Goal: Task Accomplishment & Management: Complete application form

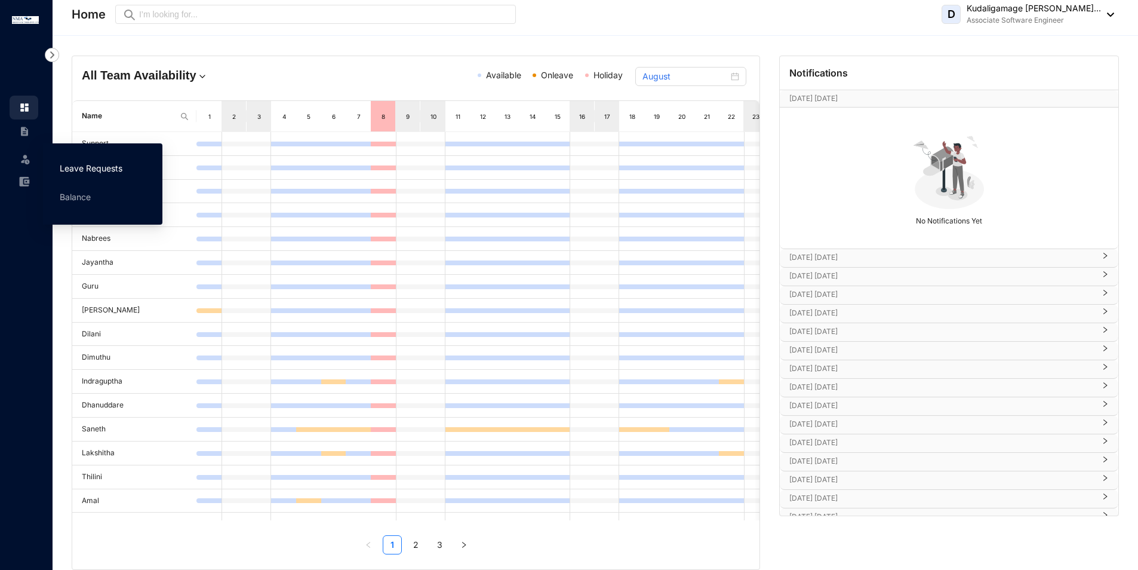
click at [67, 169] on link "Leave Requests" at bounding box center [91, 168] width 63 height 10
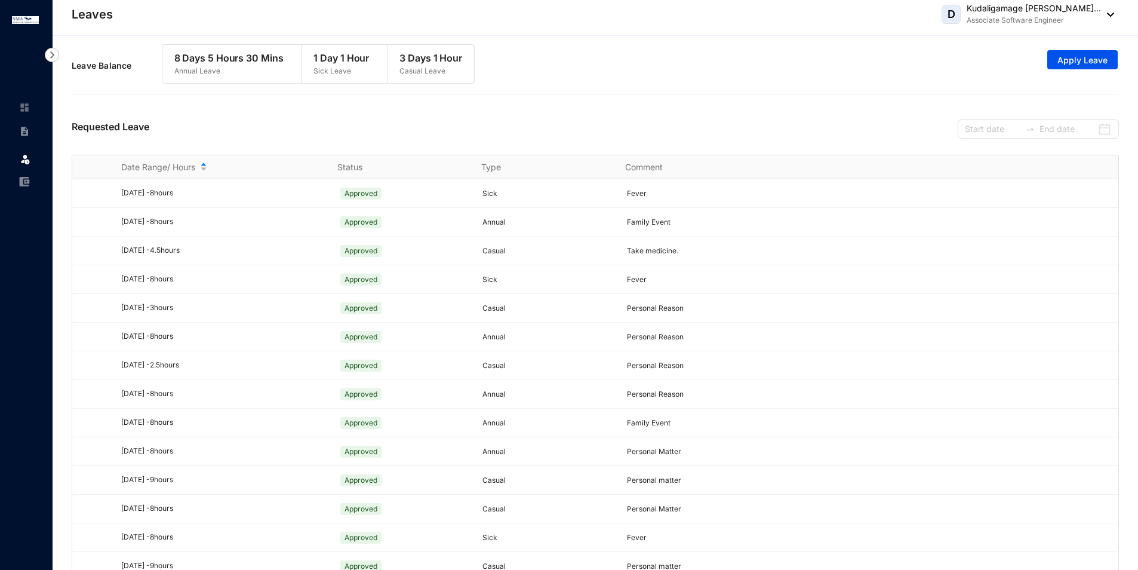
click at [902, 147] on div "Requested Leave" at bounding box center [595, 127] width 1047 height 54
click at [1092, 56] on span "Apply Leave" at bounding box center [1082, 60] width 50 height 12
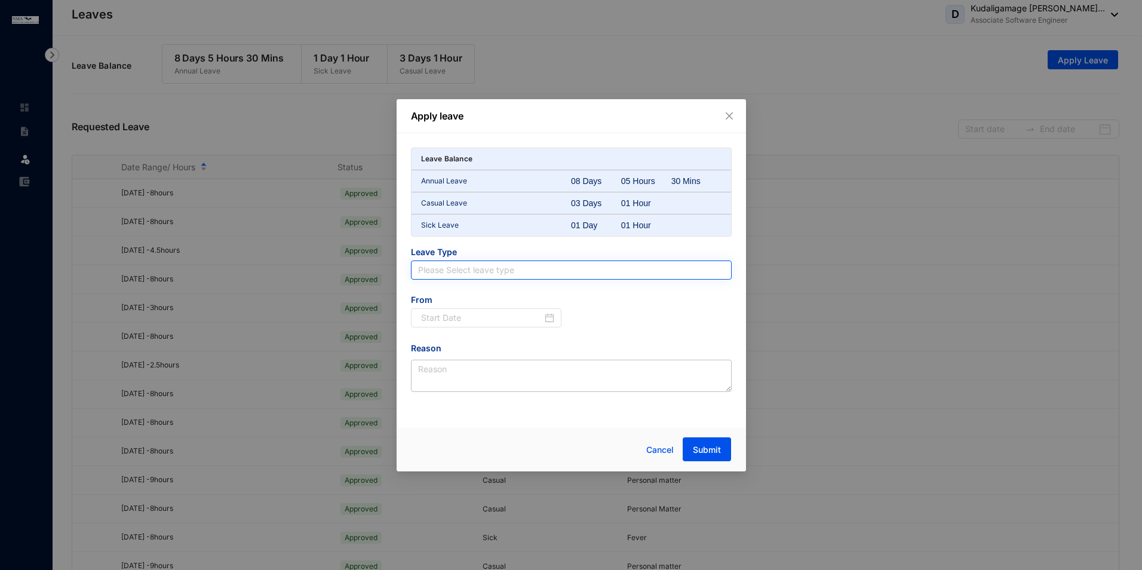
click at [494, 270] on input "search" at bounding box center [571, 270] width 306 height 18
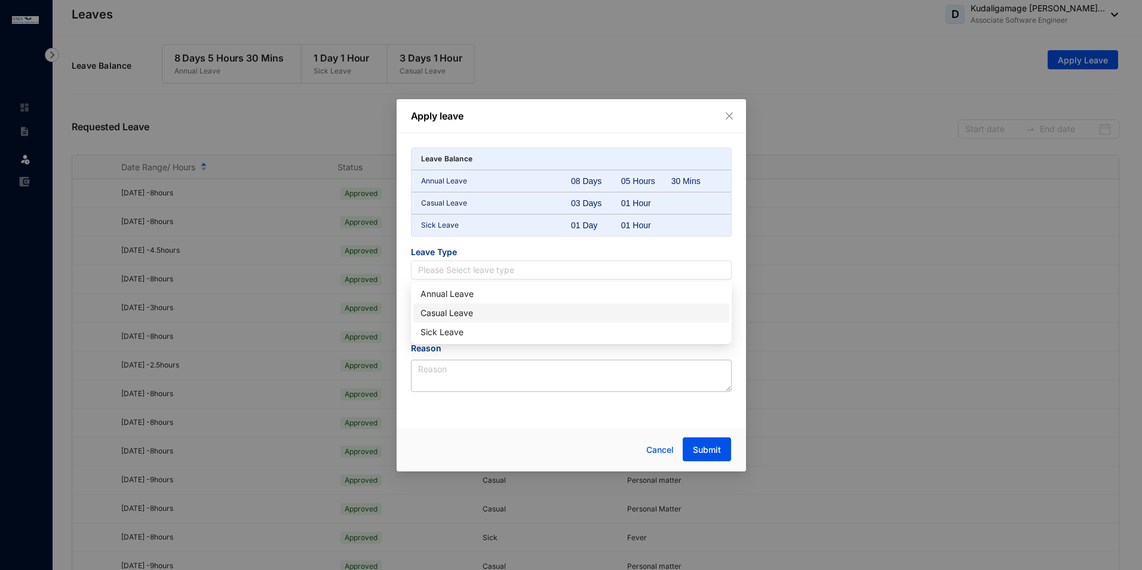
click at [479, 312] on div "Casual Leave" at bounding box center [571, 312] width 302 height 13
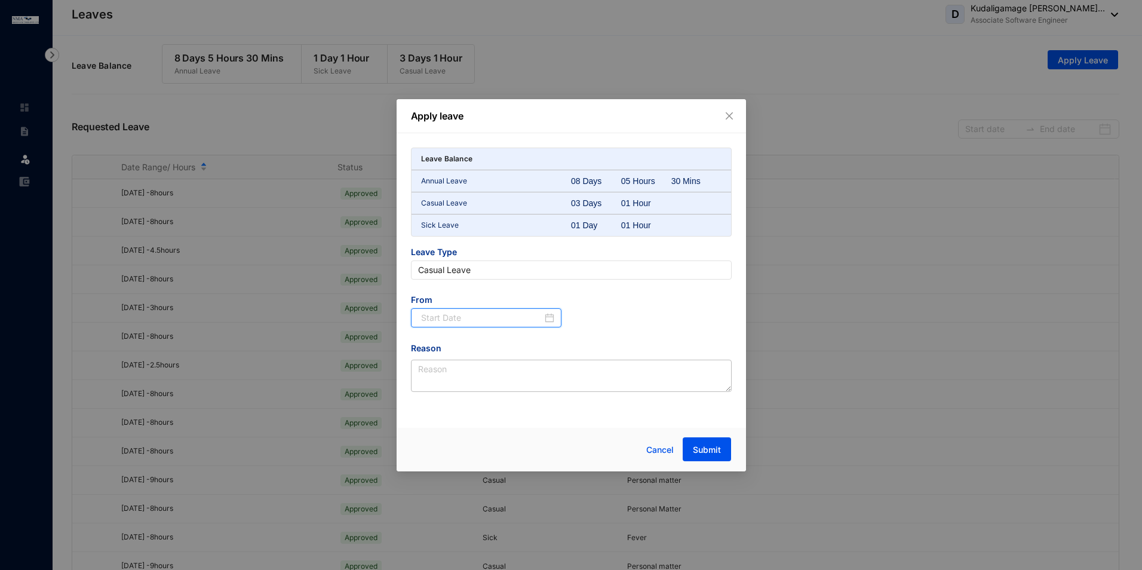
click at [479, 312] on input at bounding box center [482, 317] width 122 height 13
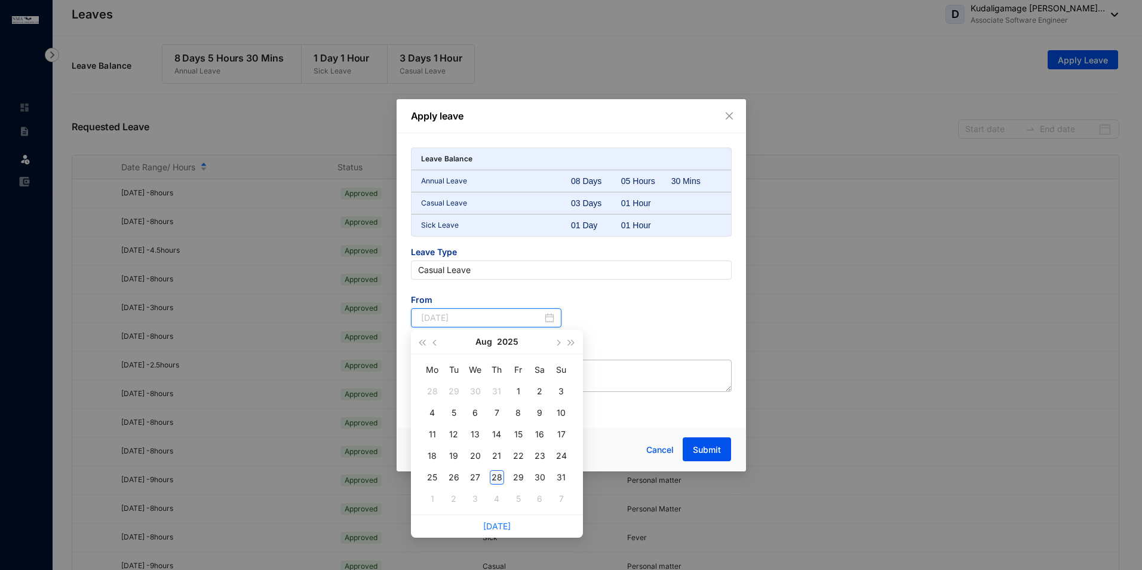
type input "[DATE]"
click at [497, 478] on div "28" at bounding box center [497, 477] width 14 height 14
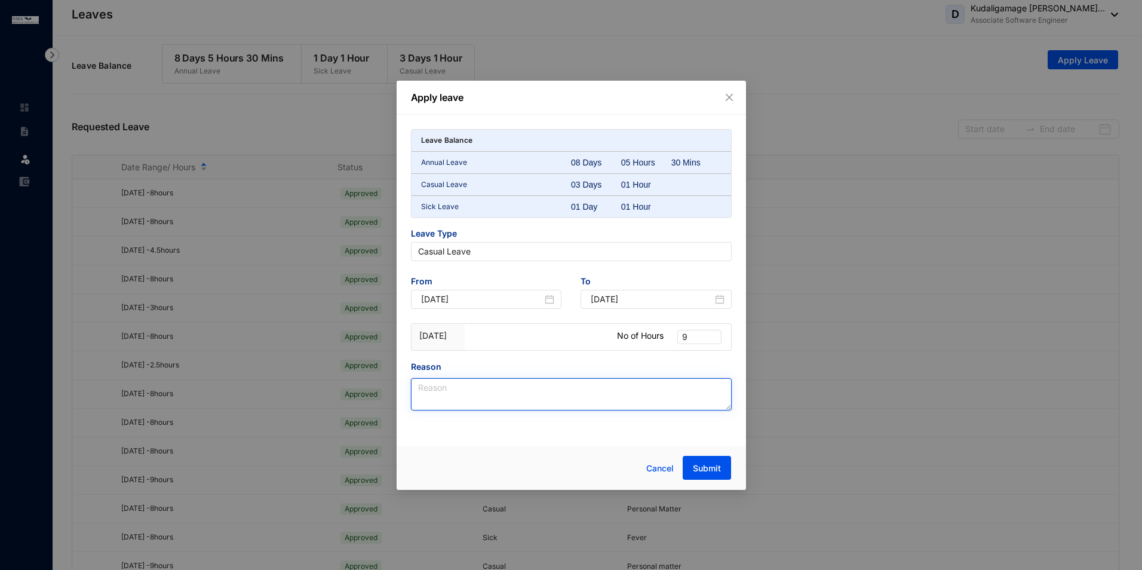
click at [514, 392] on textarea "Reason" at bounding box center [571, 394] width 321 height 32
type textarea "Examination"
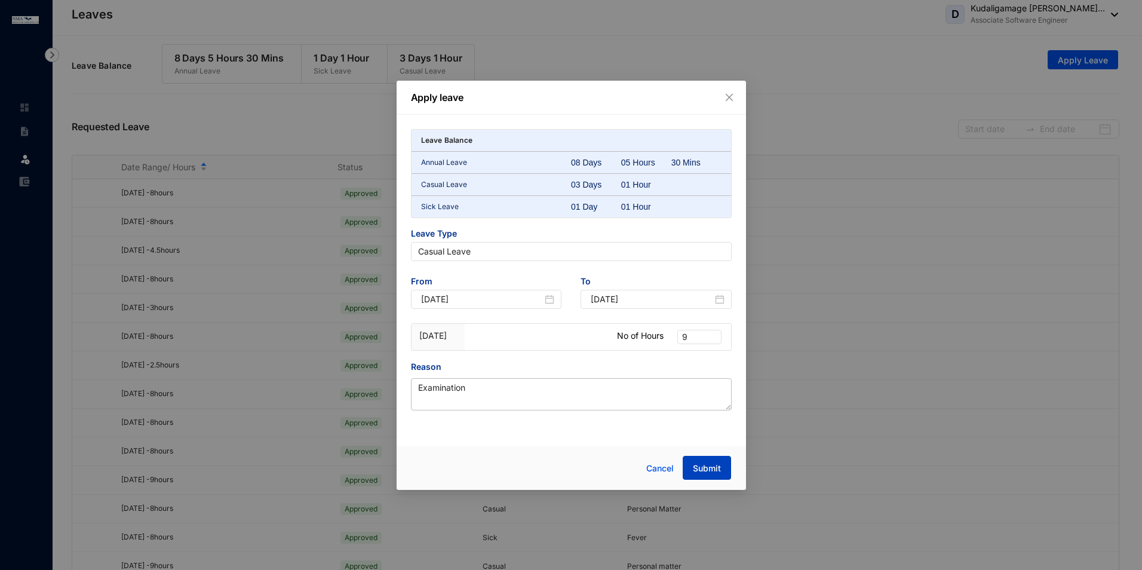
click at [730, 465] on button "Submit" at bounding box center [706, 468] width 48 height 24
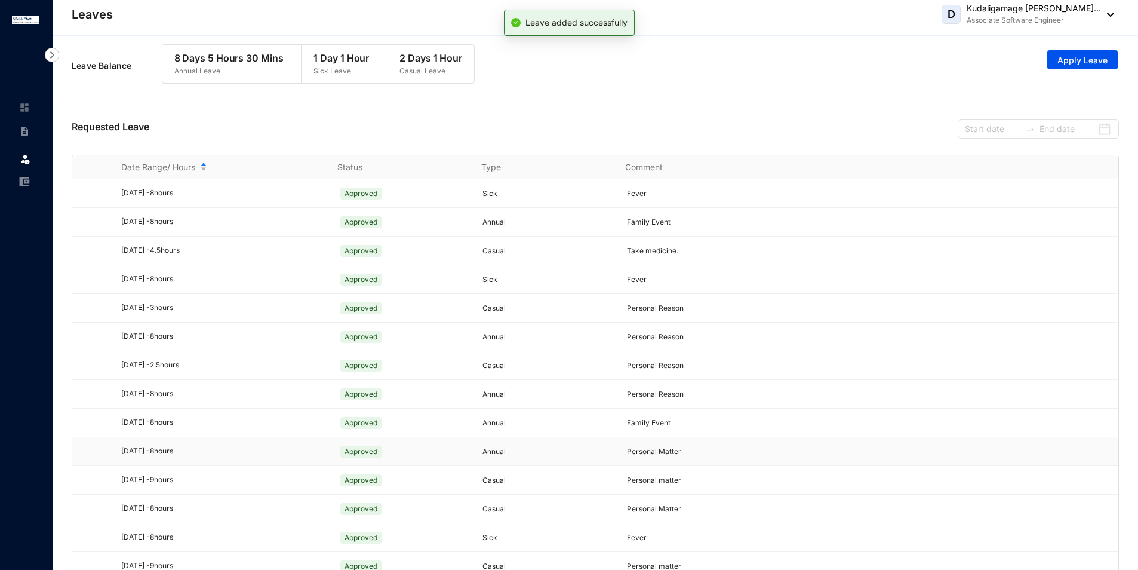
scroll to position [549, 0]
